Goal: Find specific page/section

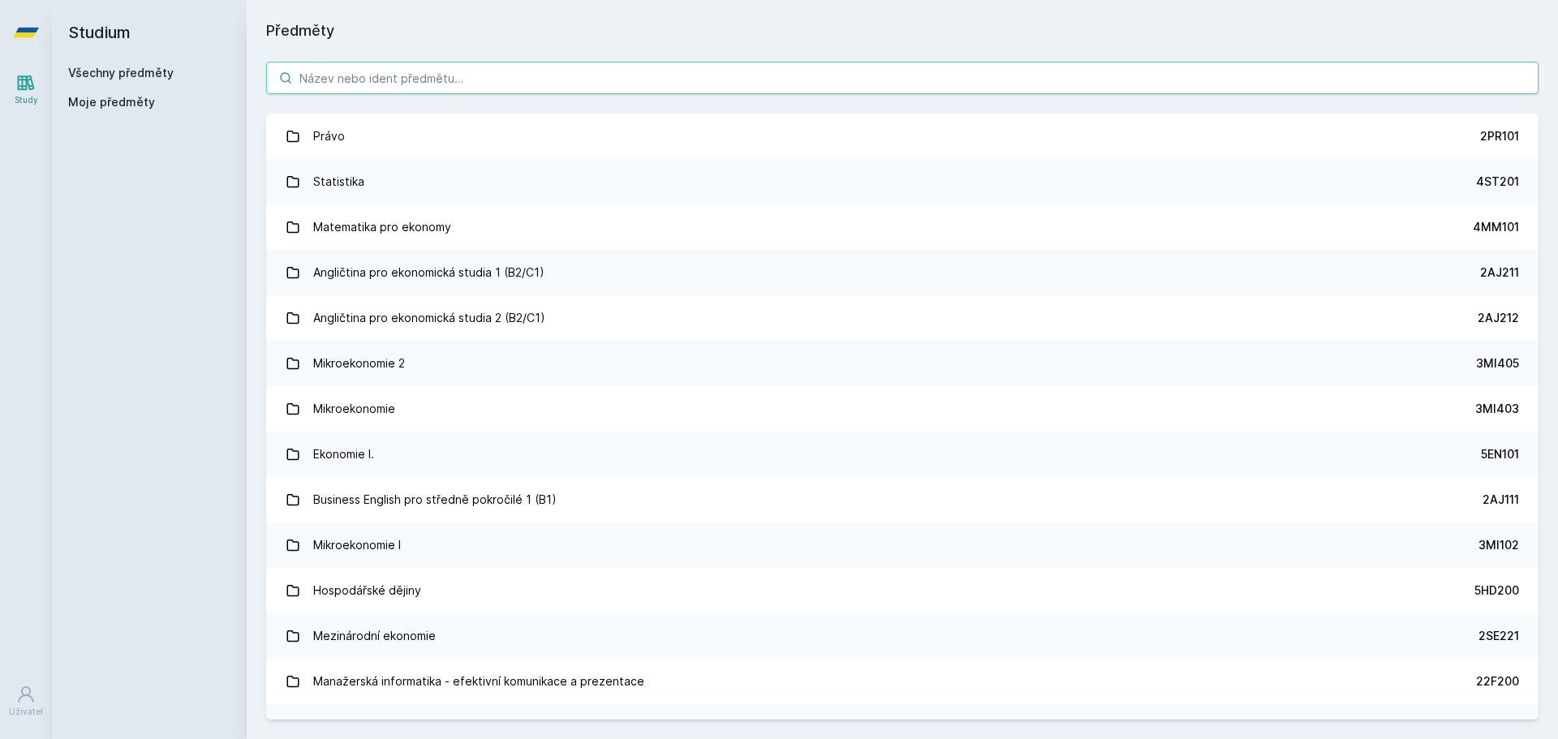
click at [494, 80] on input "search" at bounding box center [902, 78] width 1272 height 32
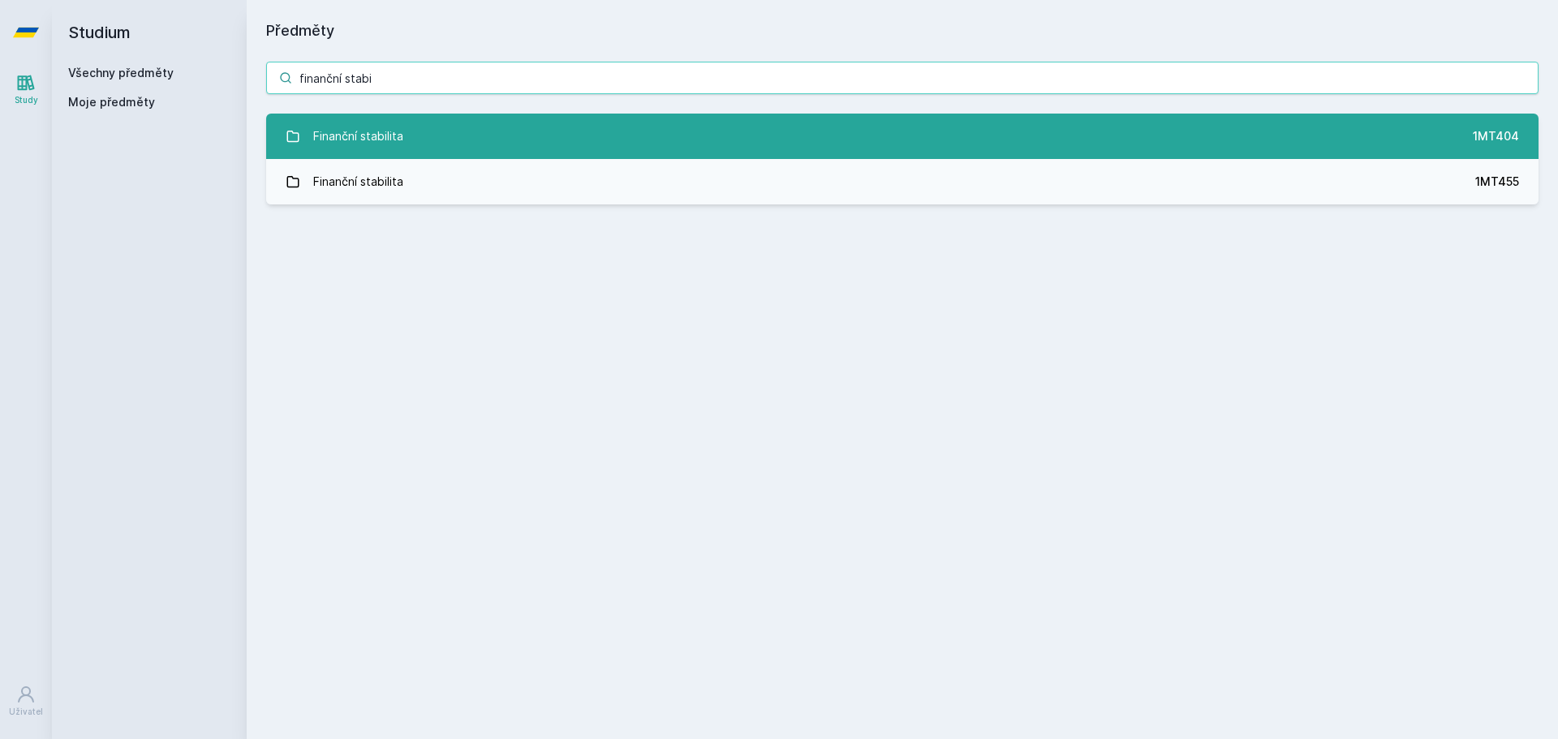
type input "finanční stabi"
click at [574, 133] on link "Finanční stabilita 1MT404" at bounding box center [902, 136] width 1272 height 45
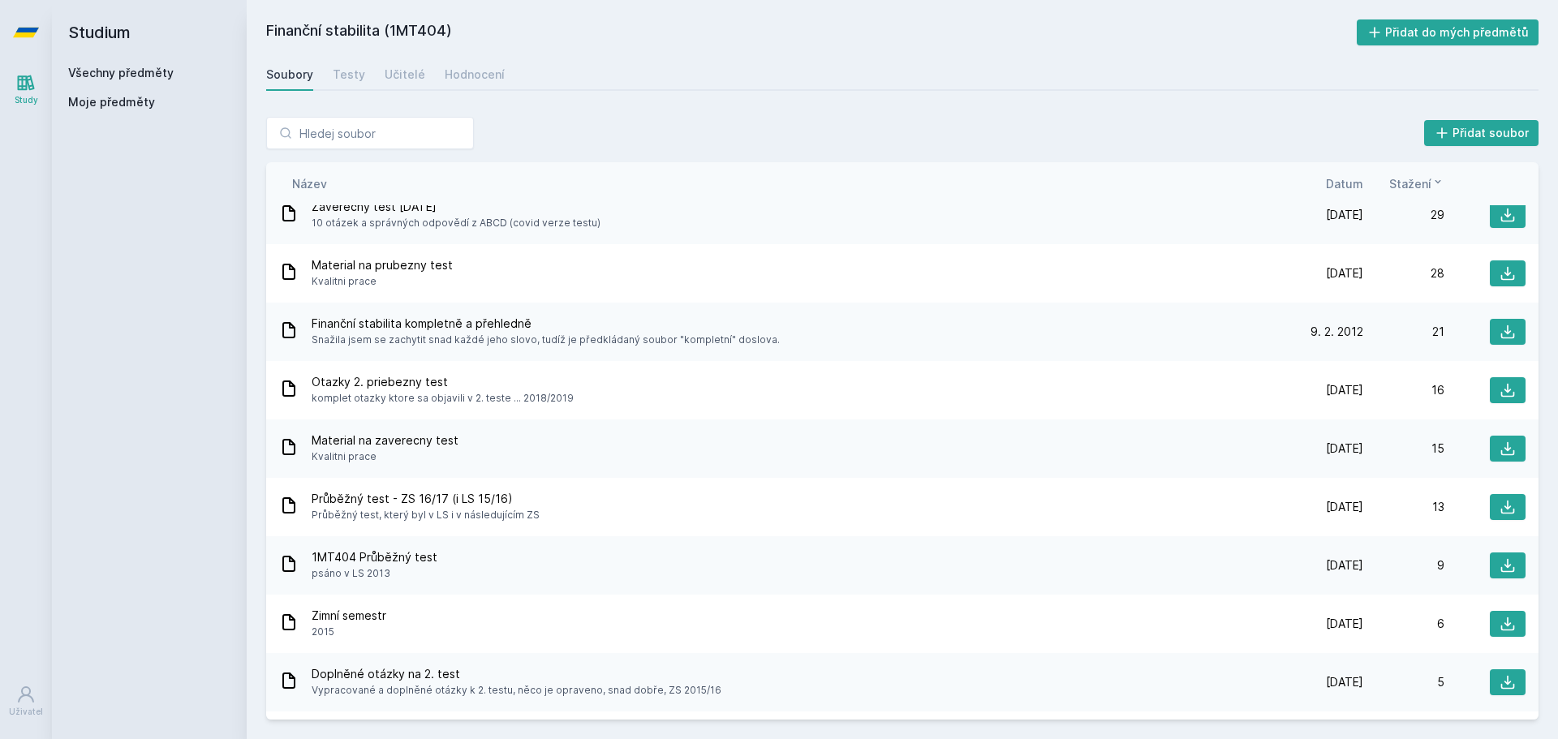
scroll to position [243, 0]
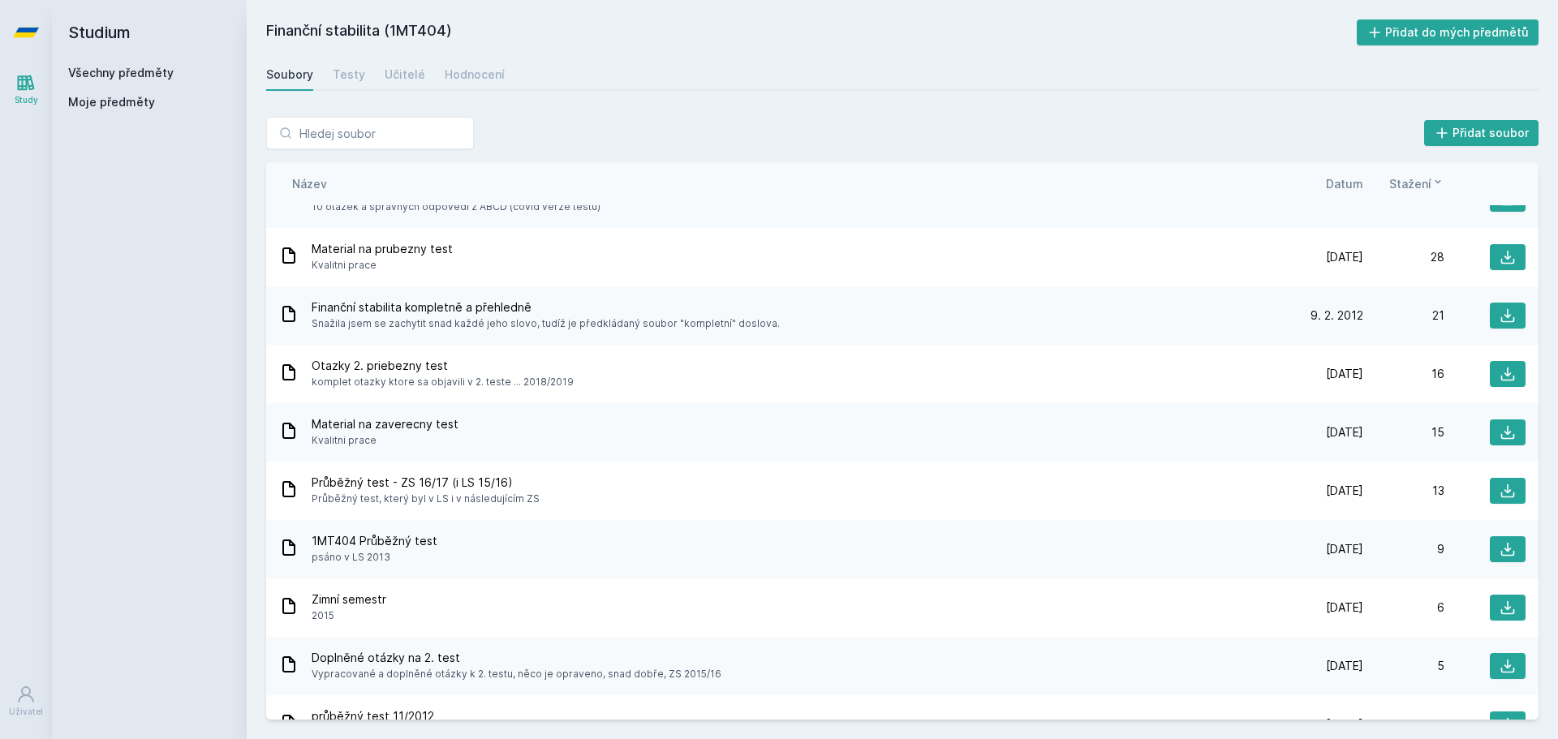
click at [1330, 190] on span "Datum" at bounding box center [1344, 183] width 37 height 17
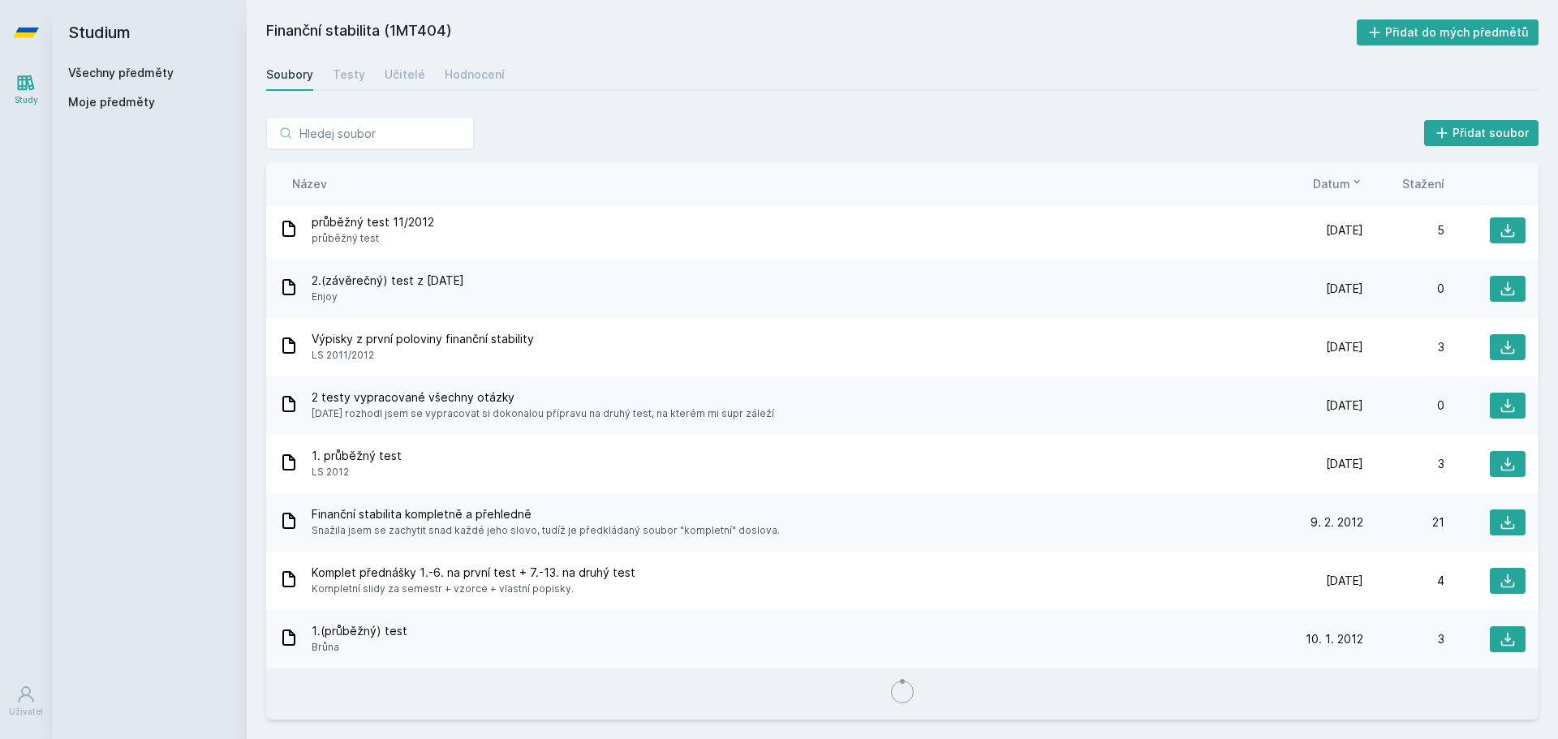
click at [1348, 186] on span "Datum" at bounding box center [1331, 183] width 37 height 17
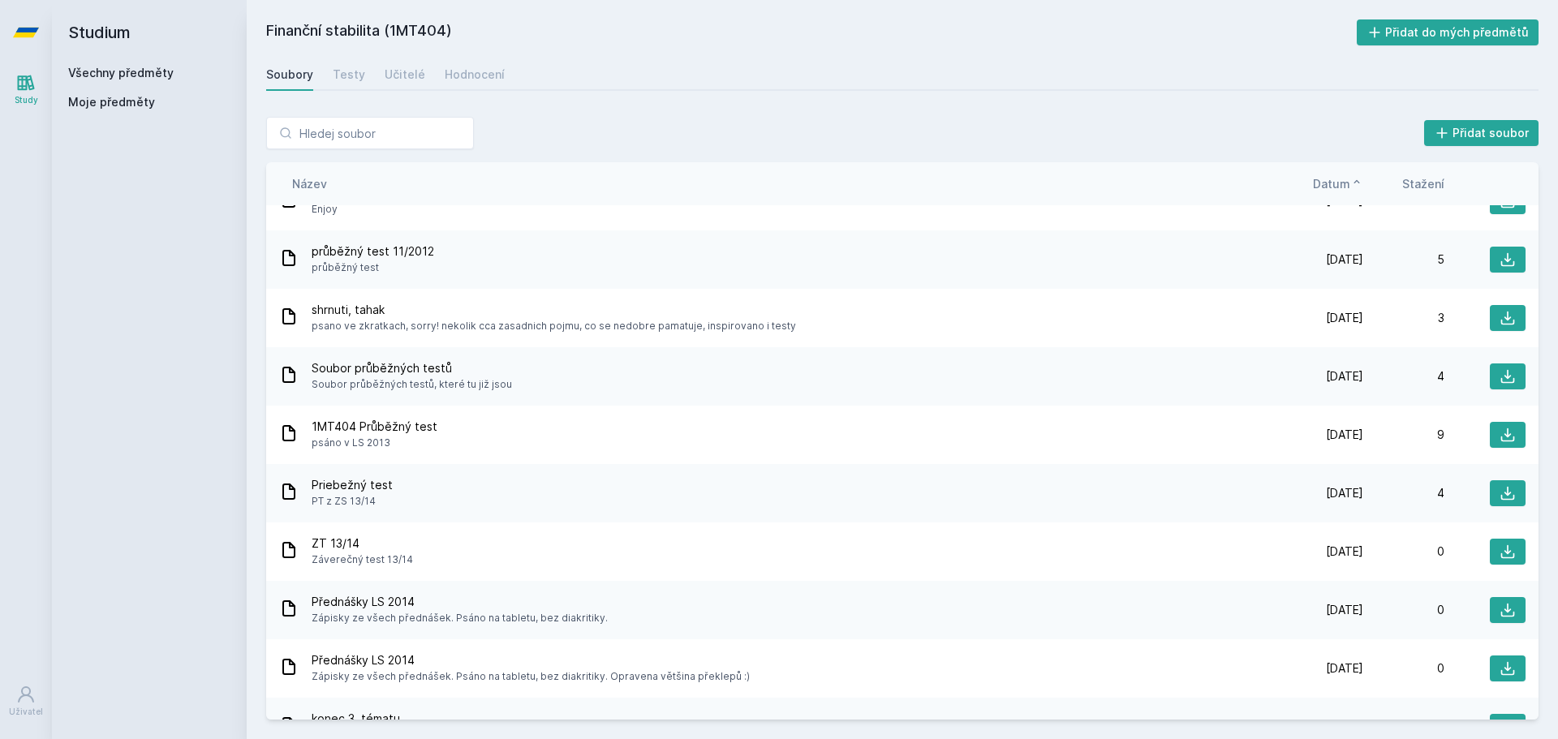
click at [1322, 187] on span "Datum" at bounding box center [1331, 183] width 37 height 17
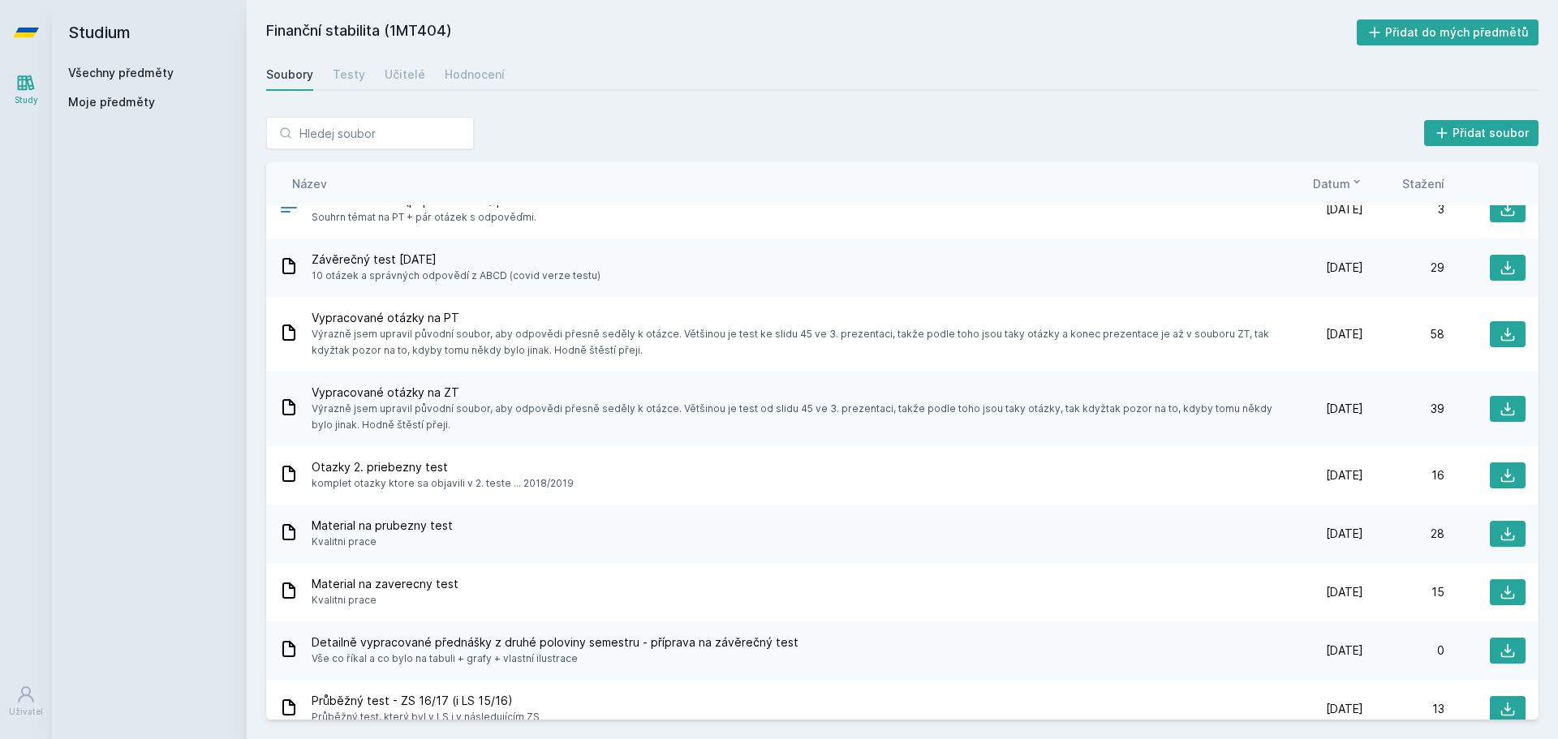
scroll to position [0, 0]
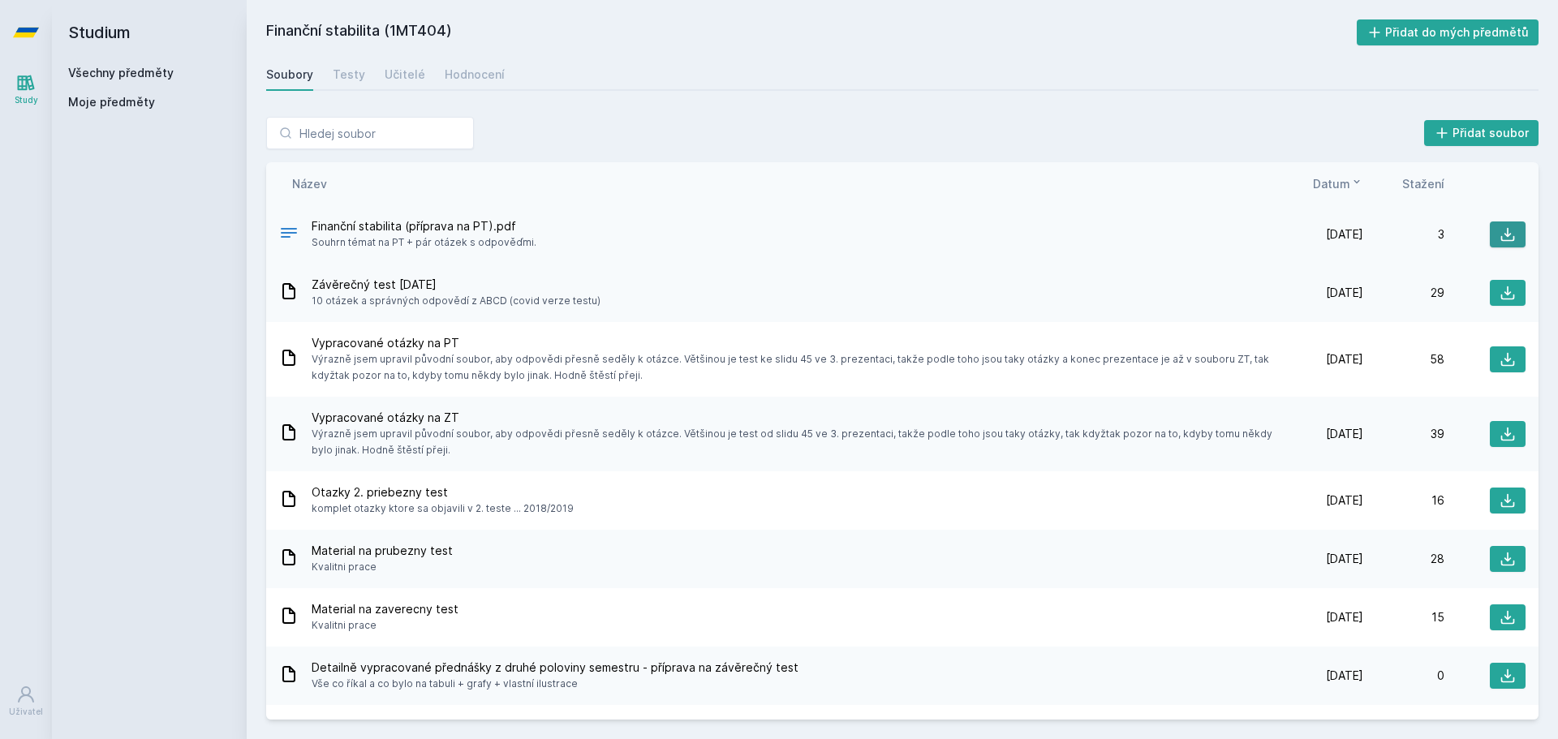
click at [1505, 225] on button at bounding box center [1508, 234] width 36 height 26
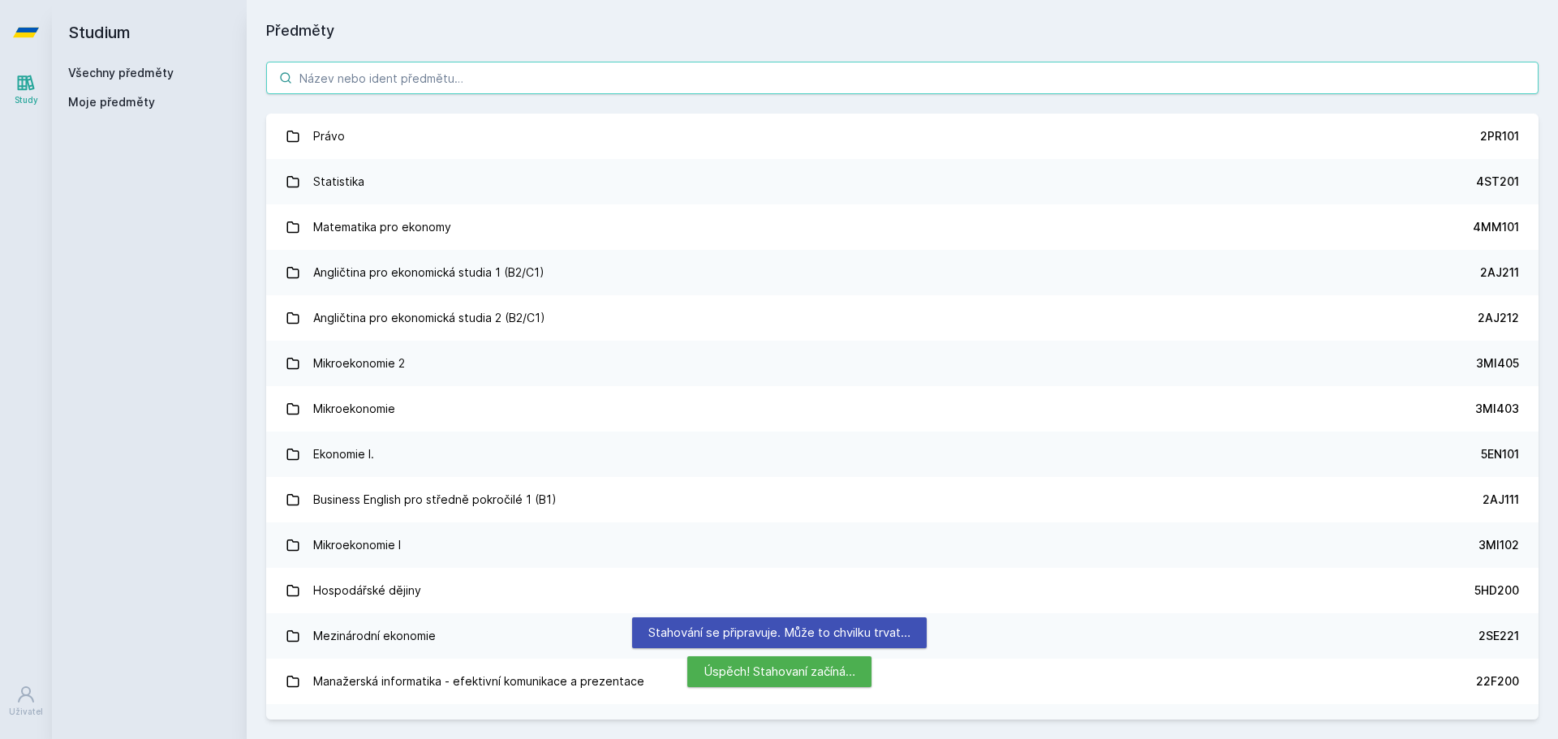
click at [359, 64] on input "search" at bounding box center [902, 78] width 1272 height 32
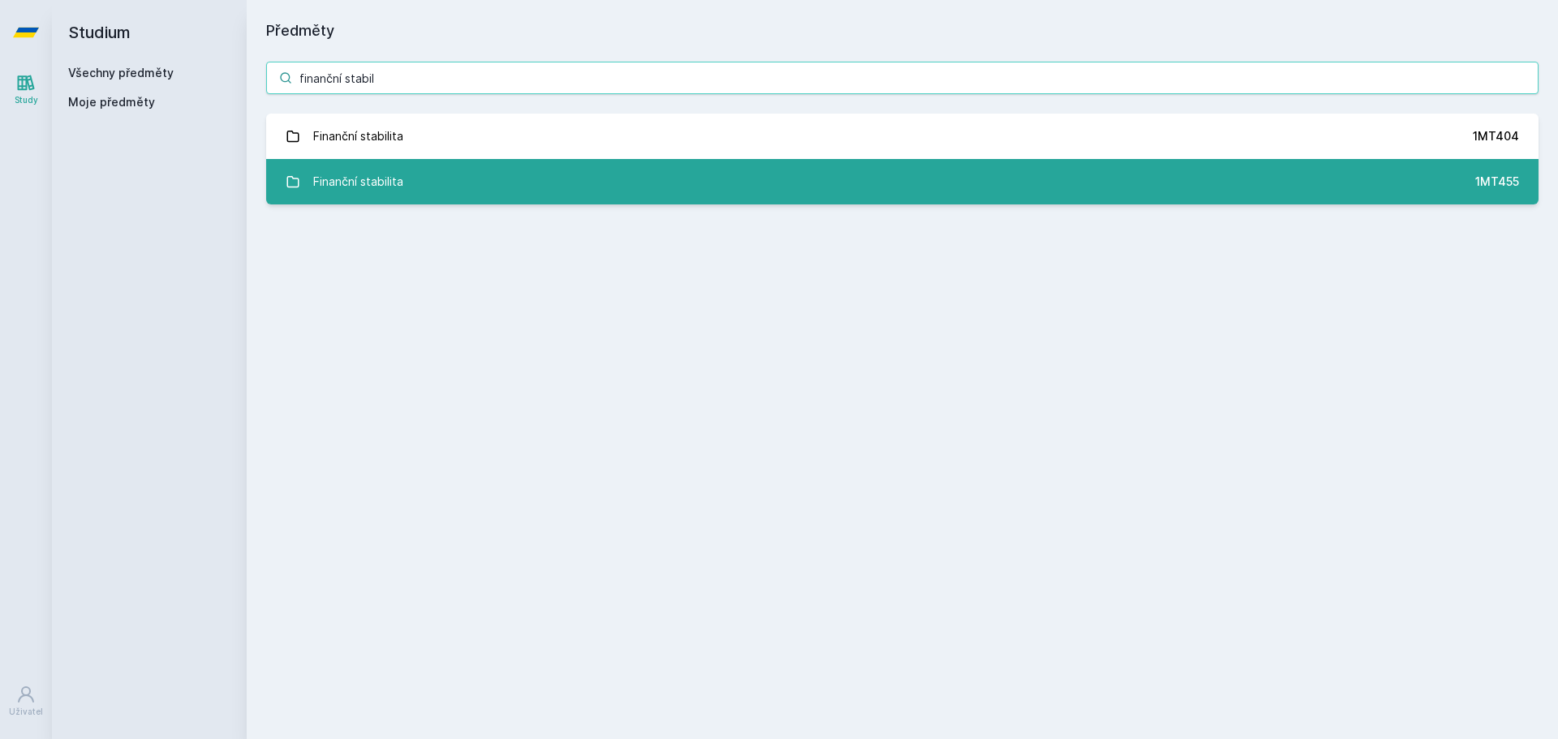
type input "finanční stabil"
click at [324, 194] on div "Finanční stabilita" at bounding box center [358, 182] width 90 height 32
